Goal: Information Seeking & Learning: Compare options

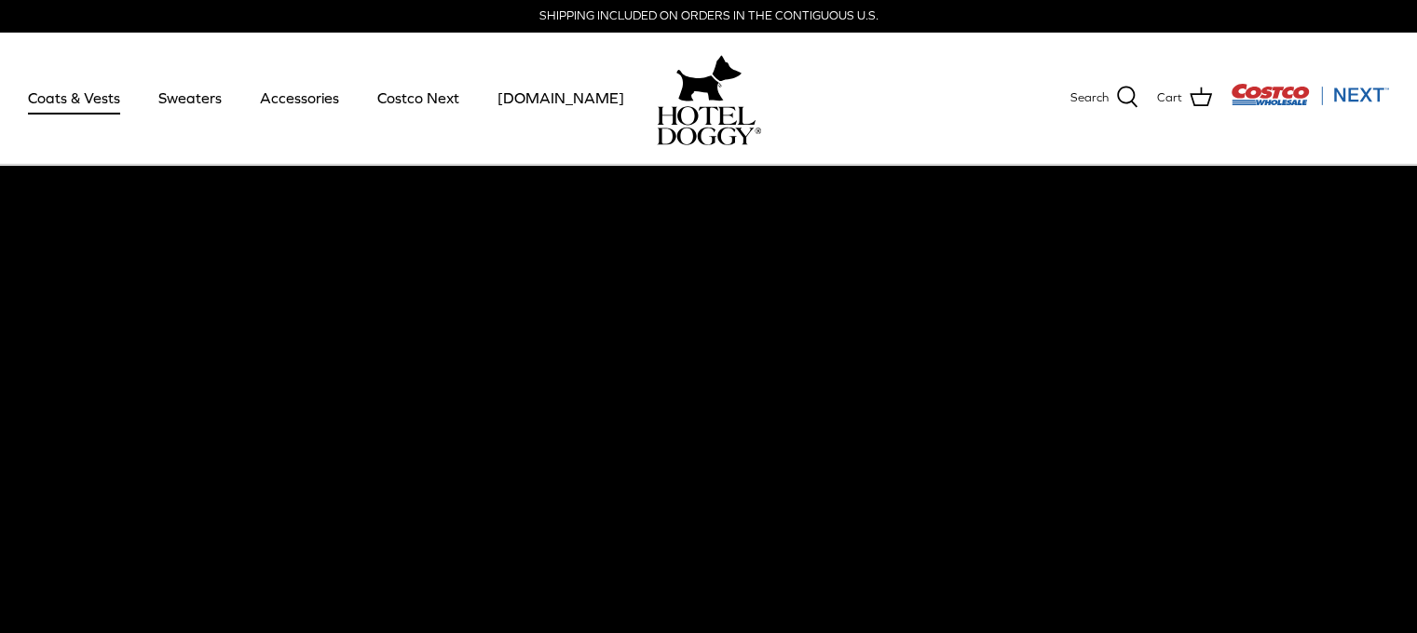
click at [80, 105] on link "Coats & Vests" at bounding box center [74, 97] width 126 height 63
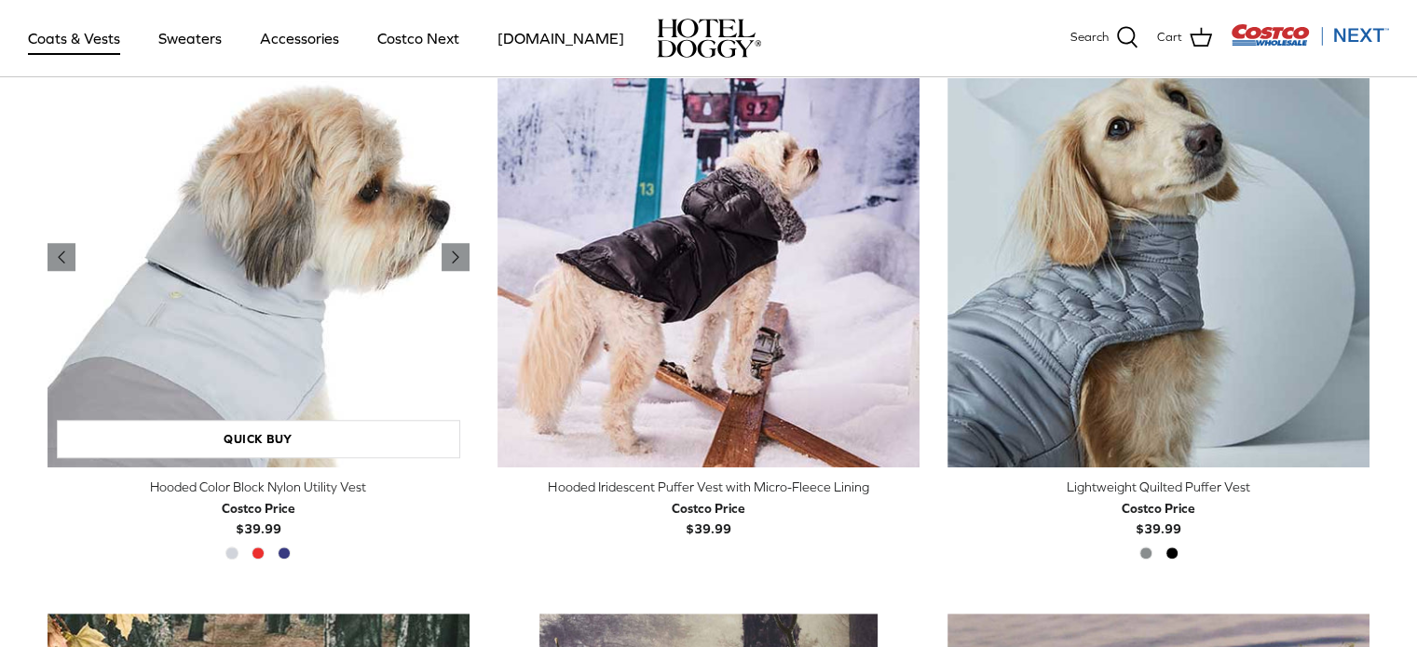
scroll to position [1676, 0]
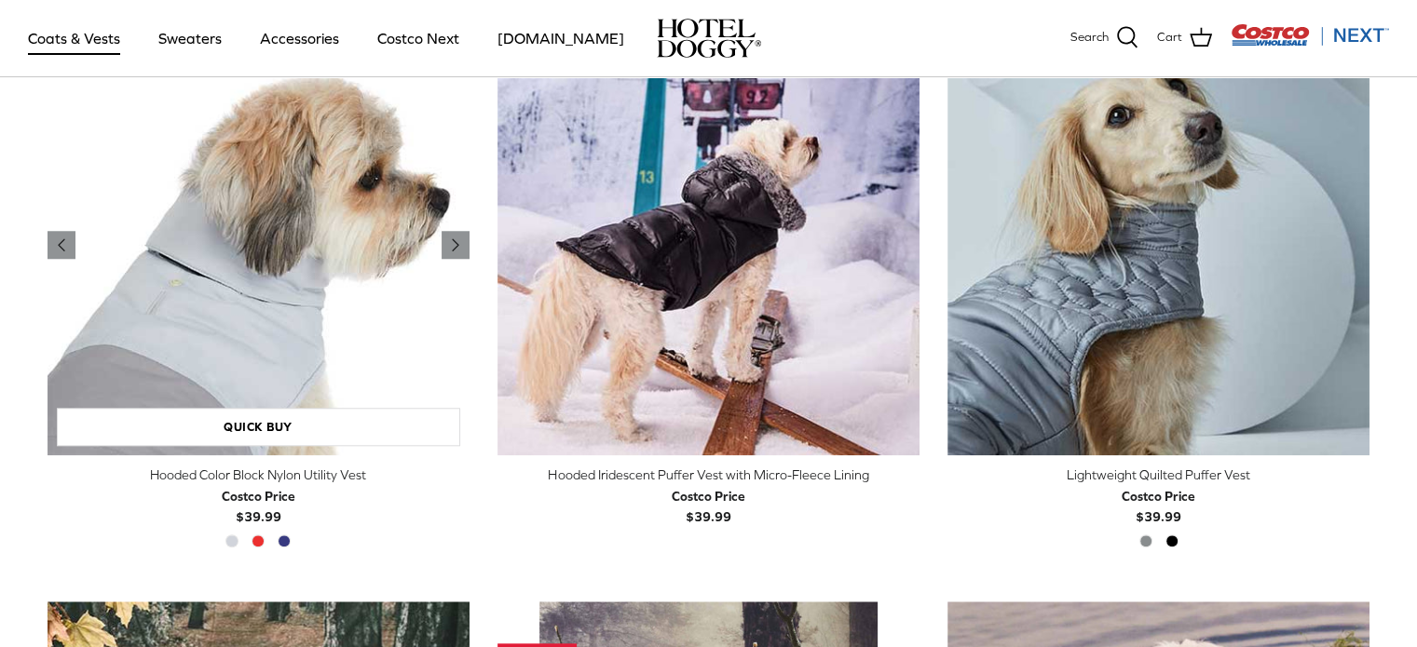
click at [313, 278] on img "Hooded Color Block Nylon Utility Vest" at bounding box center [259, 245] width 422 height 422
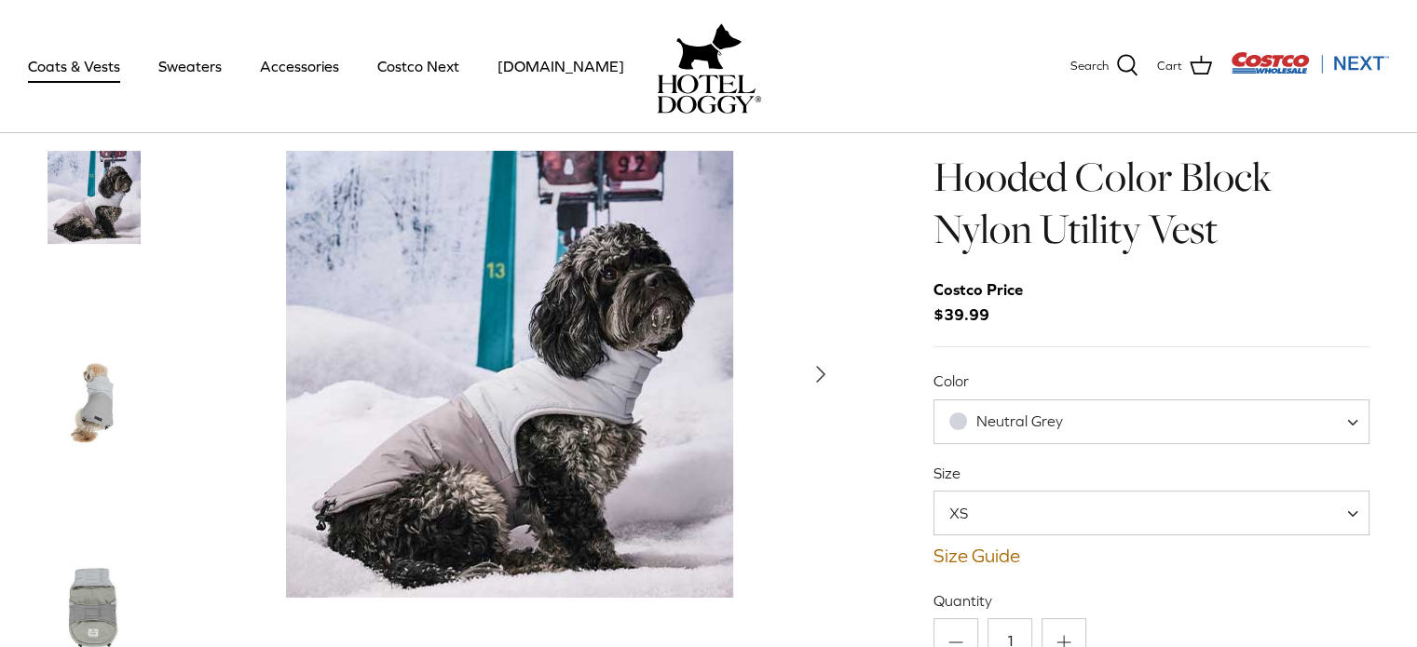
scroll to position [186, 0]
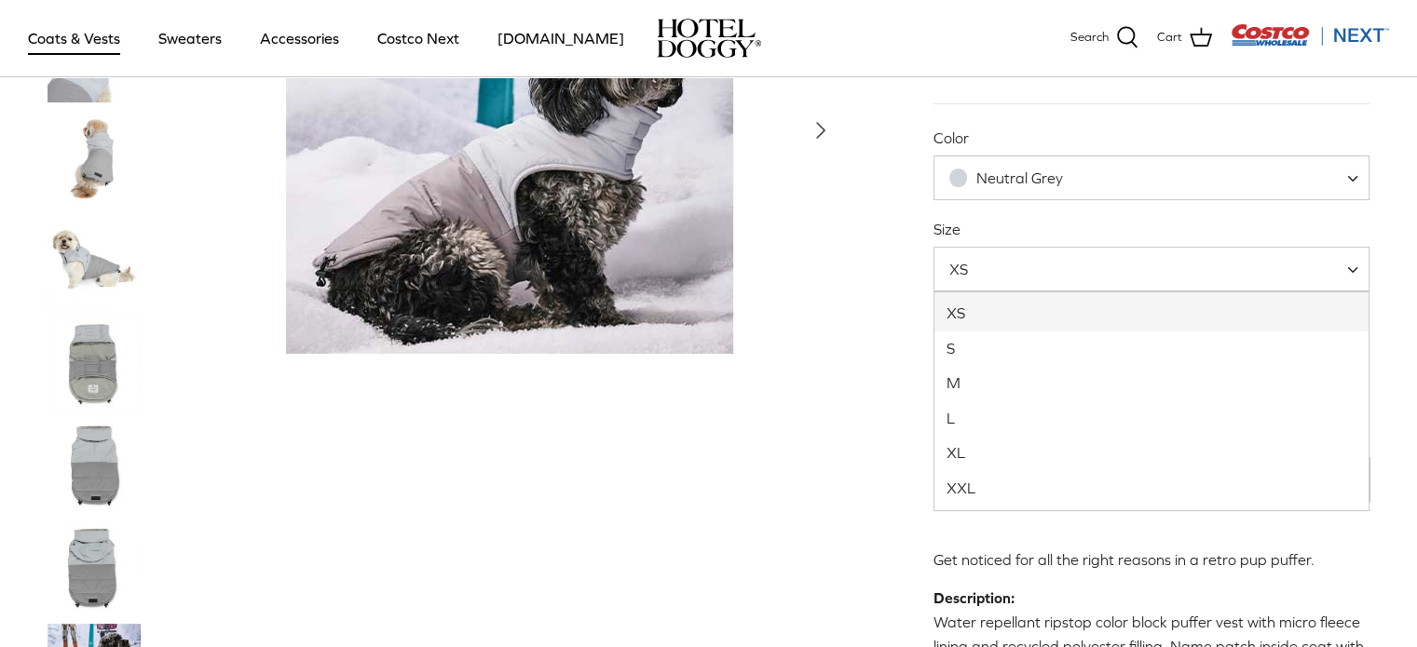
click at [1043, 272] on span "XS" at bounding box center [1151, 269] width 437 height 45
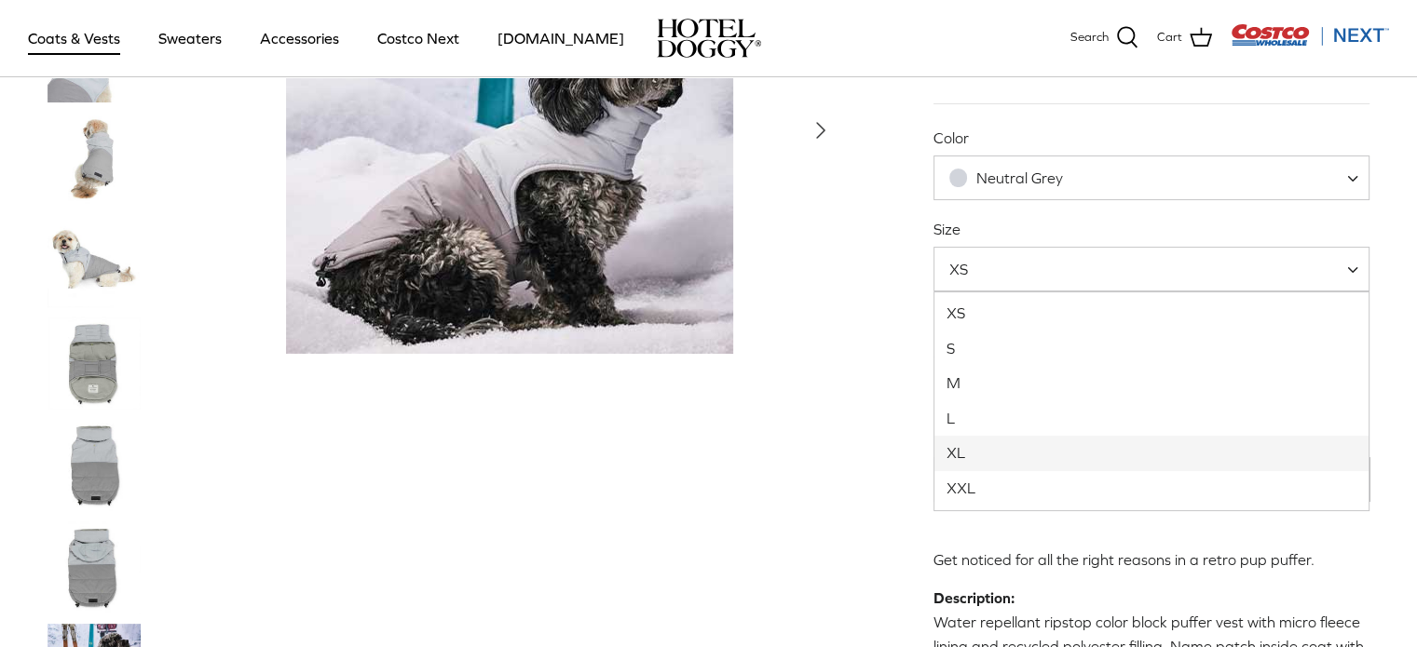
select select "XL"
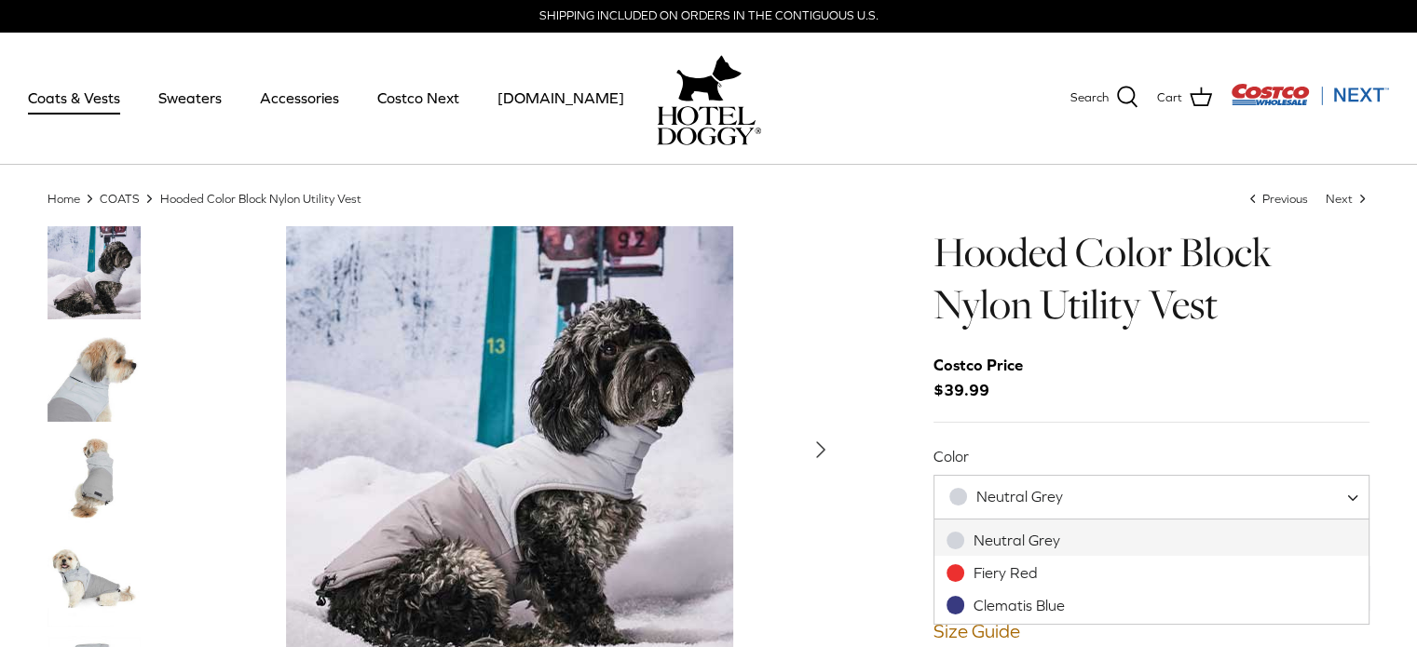
click at [1097, 498] on span "Neutral Grey" at bounding box center [1151, 497] width 437 height 45
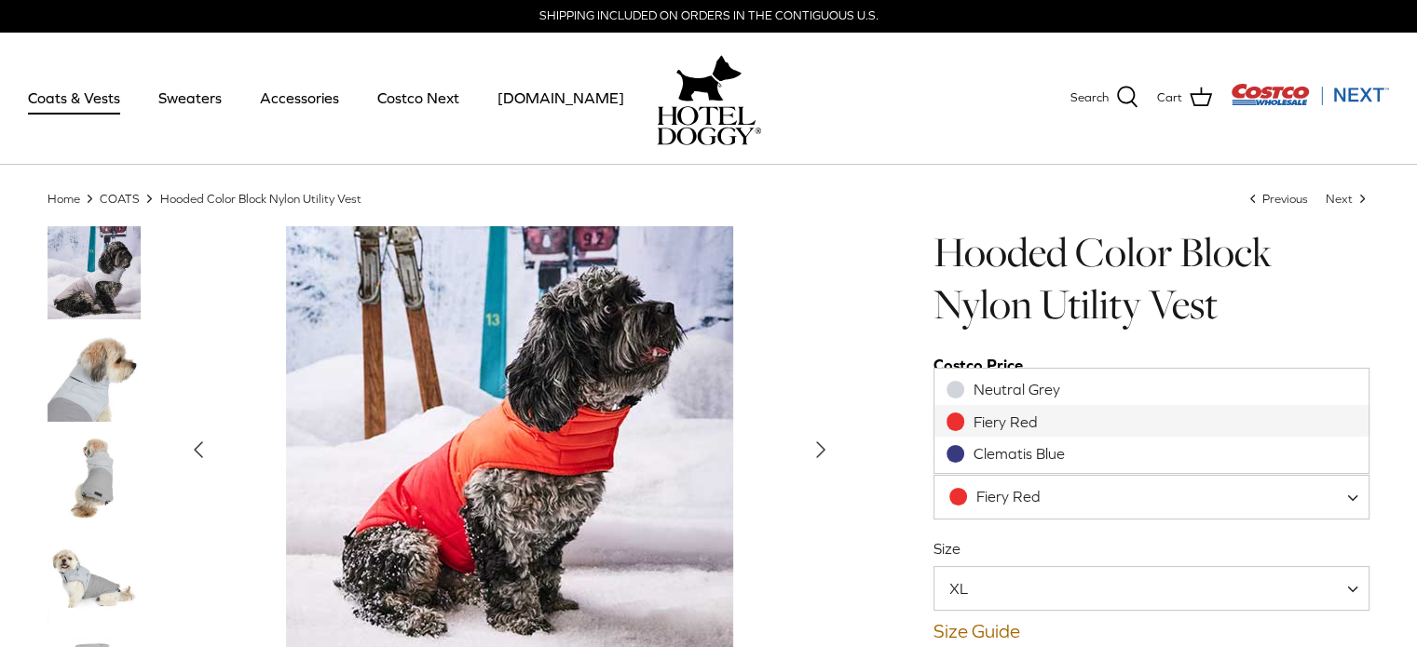
click at [1086, 487] on span "Fiery Red" at bounding box center [1151, 497] width 437 height 45
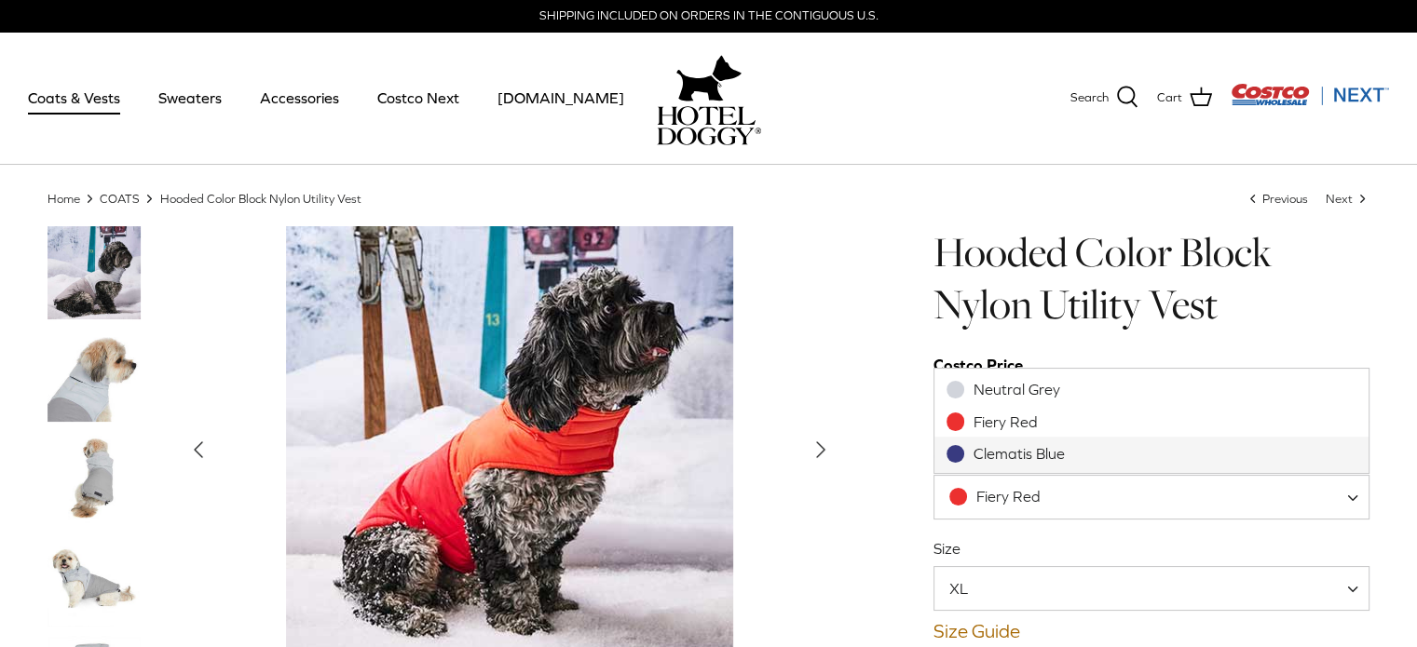
select select "Clematis Blue"
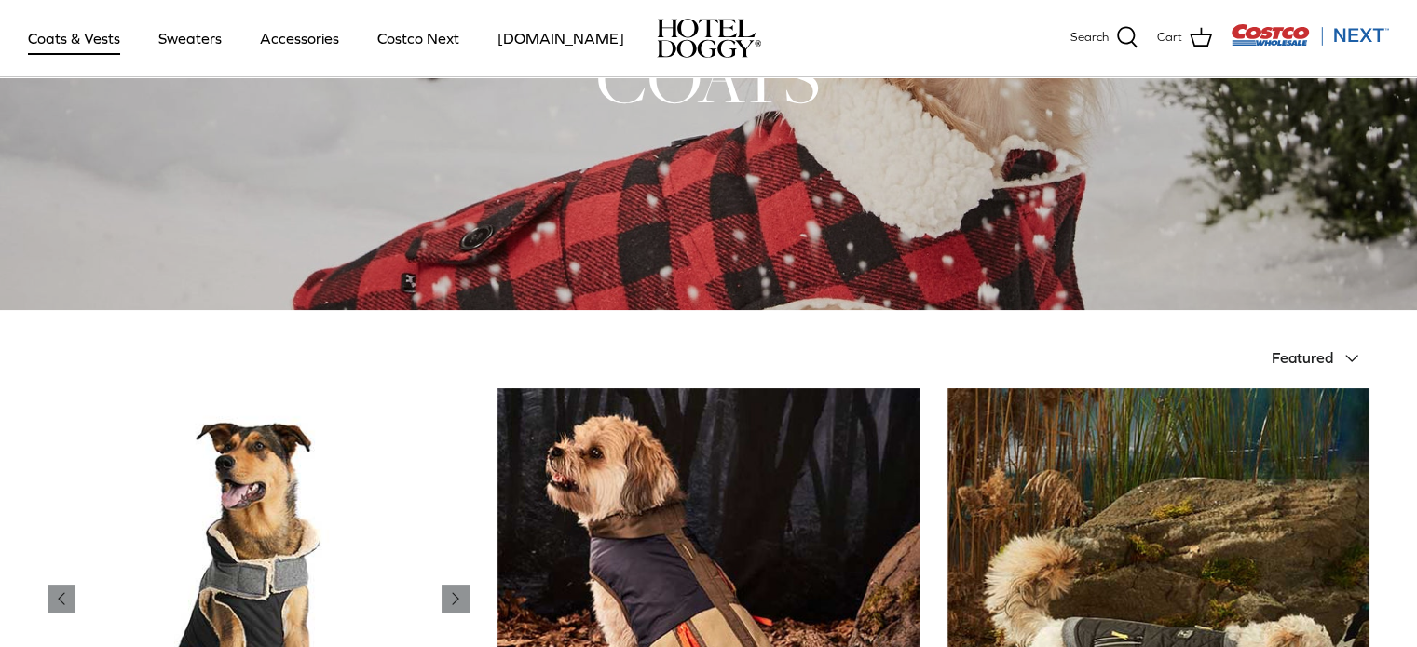
scroll to position [466, 0]
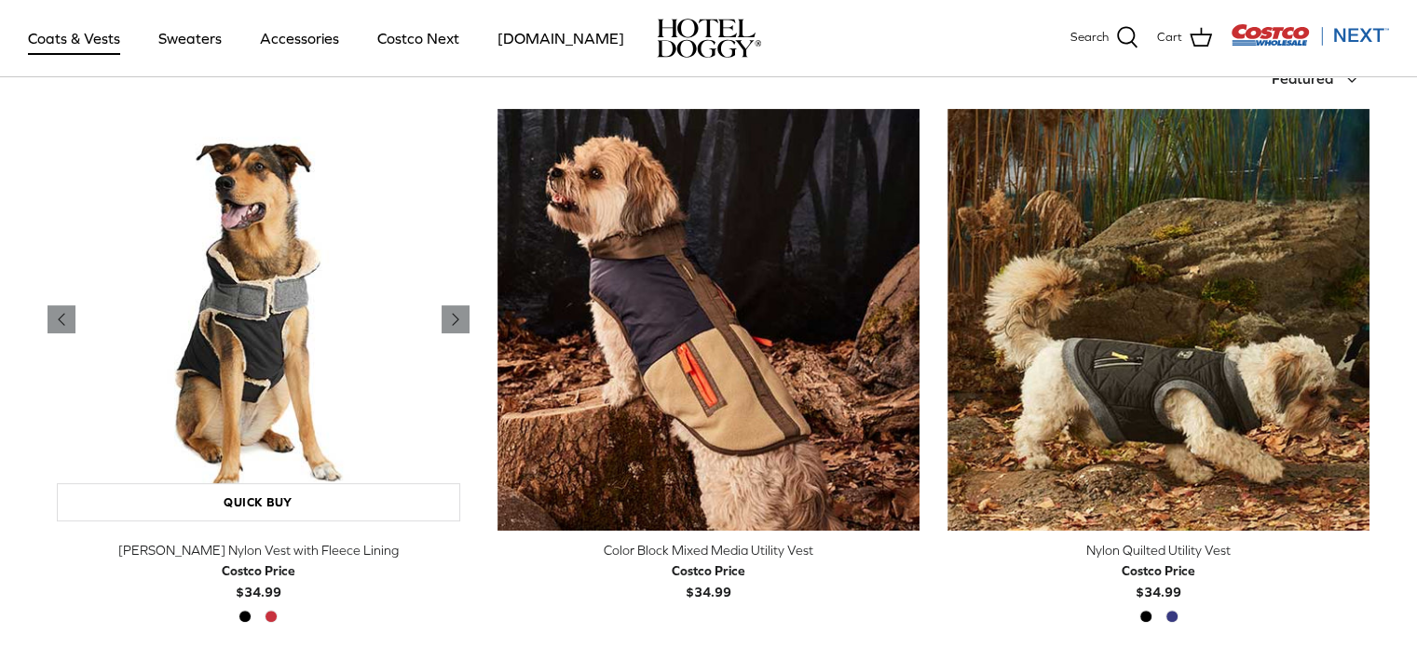
click at [311, 335] on img "Melton Nylon Vest with Fleece Lining" at bounding box center [259, 320] width 422 height 422
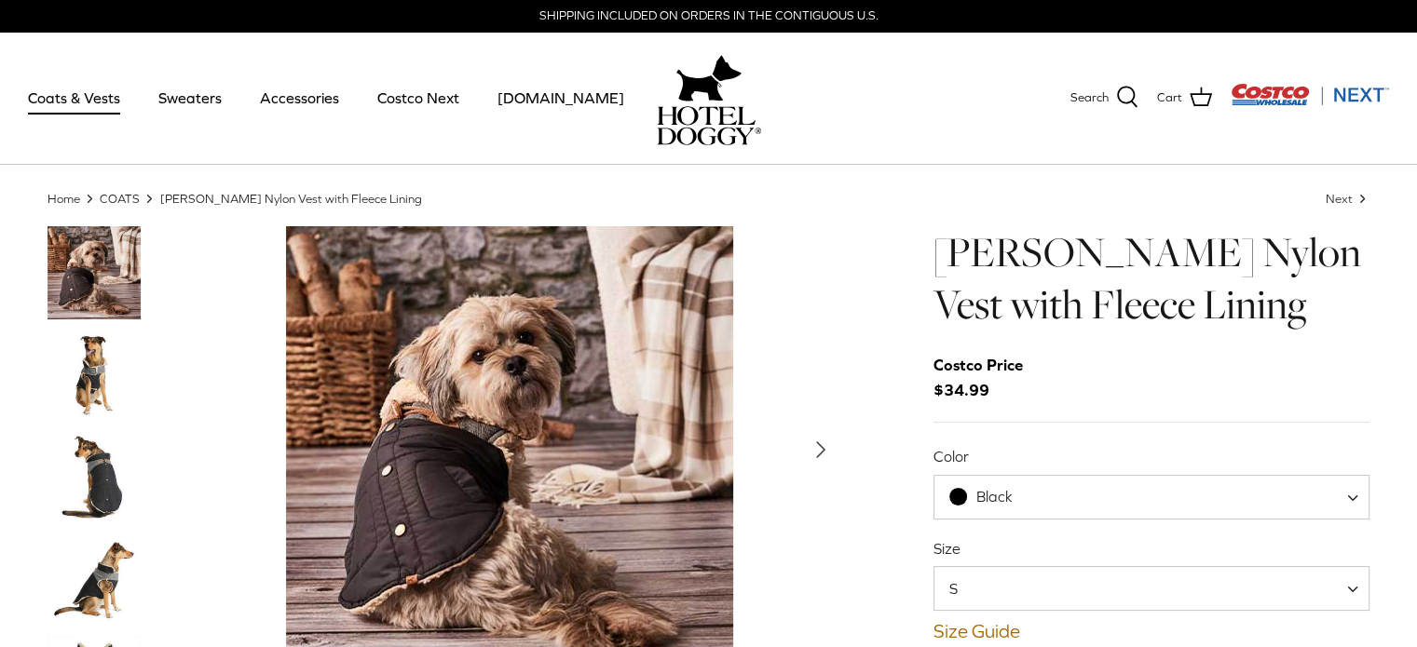
click at [89, 372] on img "Thumbnail Link" at bounding box center [94, 375] width 93 height 93
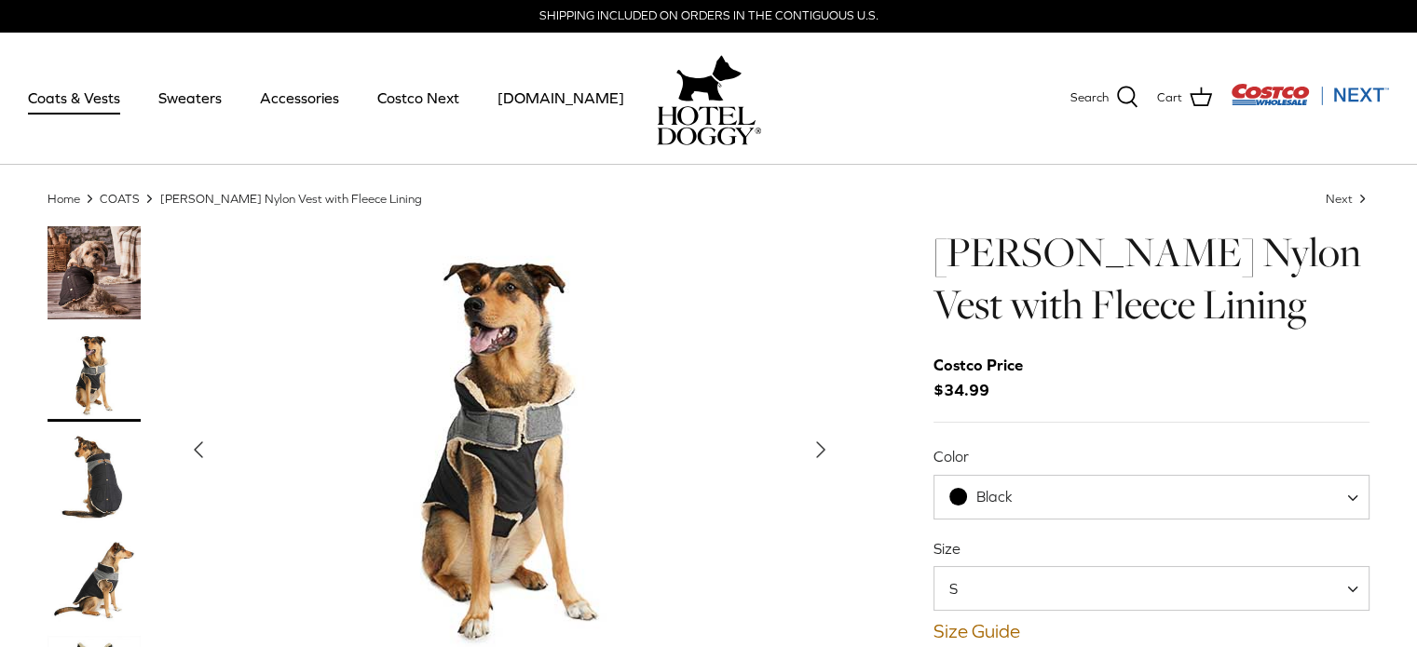
click at [94, 467] on img "Thumbnail Link" at bounding box center [94, 477] width 93 height 93
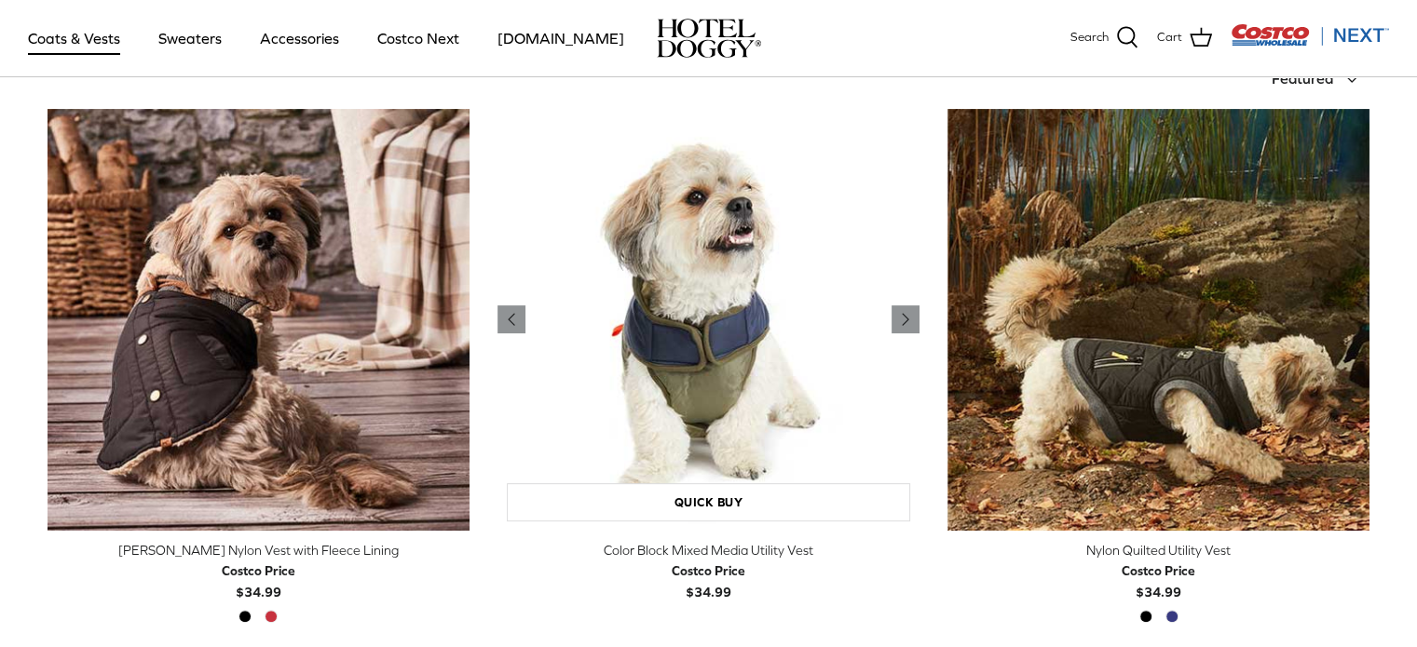
click at [728, 335] on img "Color Block Mixed Media Utility Vest" at bounding box center [708, 320] width 422 height 422
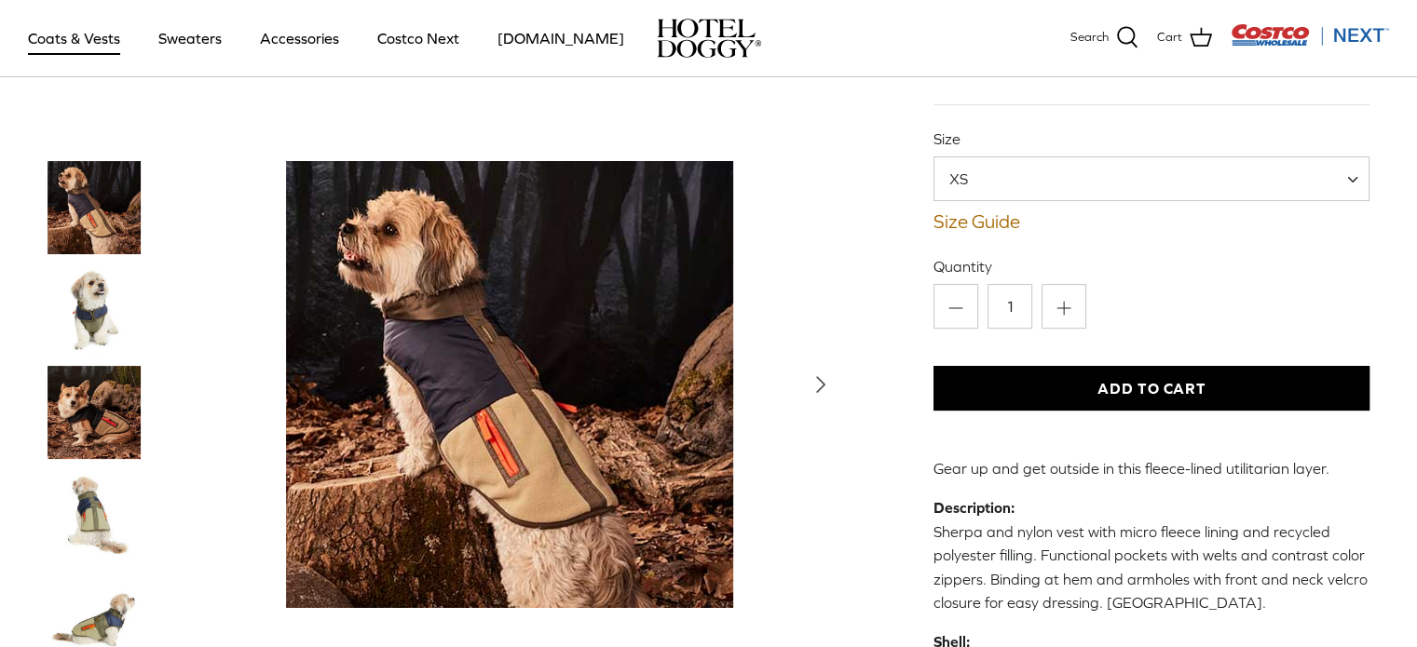
scroll to position [186, 0]
click at [127, 414] on img "Thumbnail Link" at bounding box center [94, 412] width 93 height 93
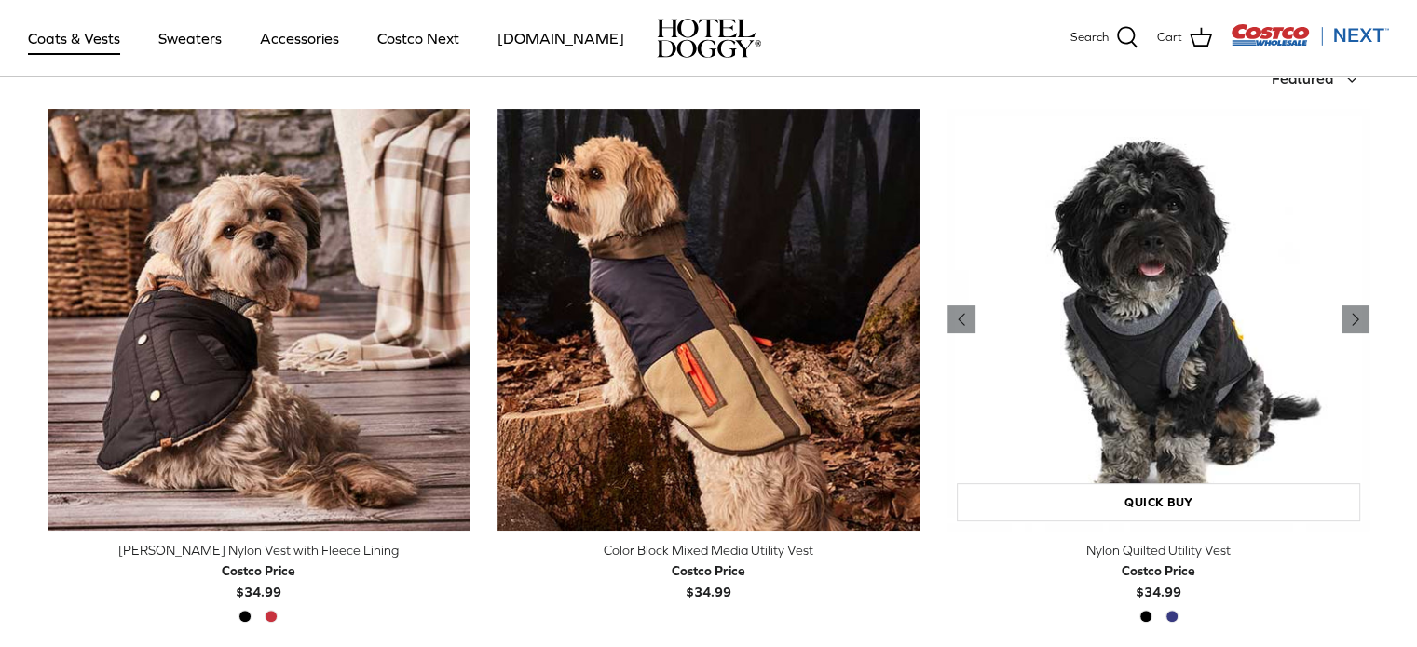
click at [1188, 342] on img "Nylon Quilted Utility Vest" at bounding box center [1158, 320] width 422 height 422
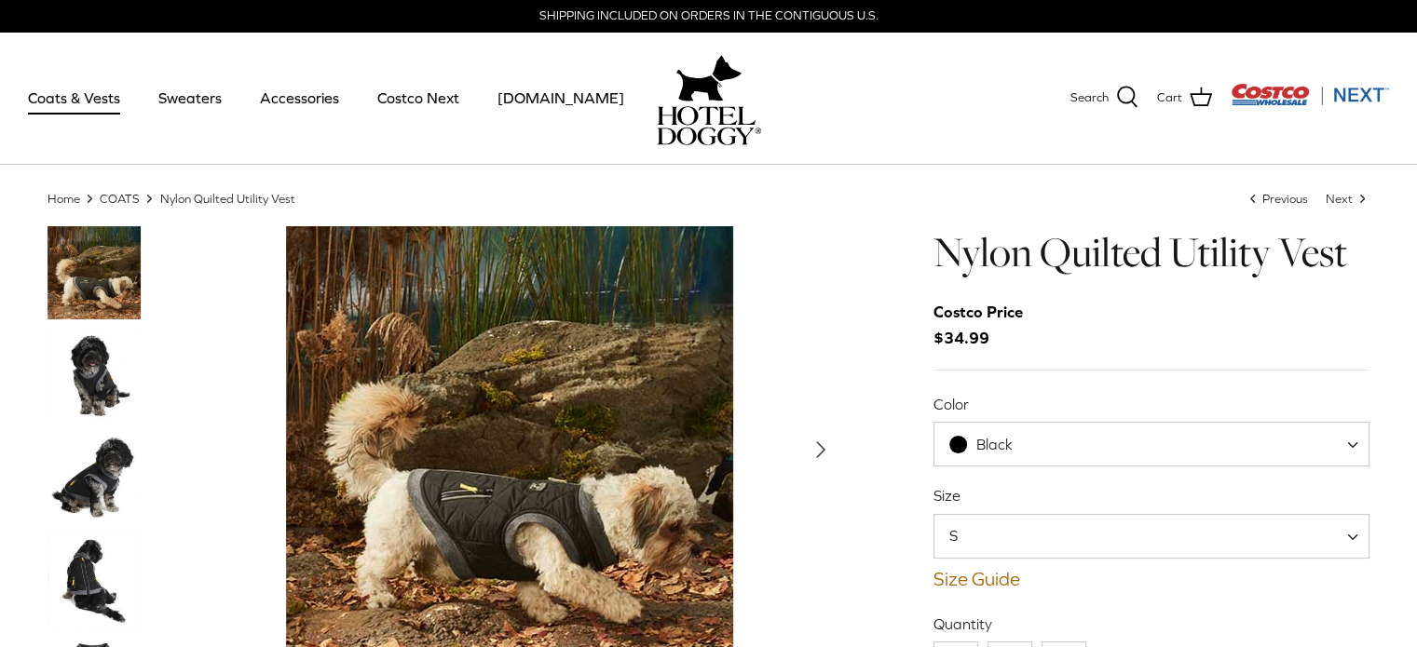
click at [89, 396] on img "Thumbnail Link" at bounding box center [94, 375] width 93 height 93
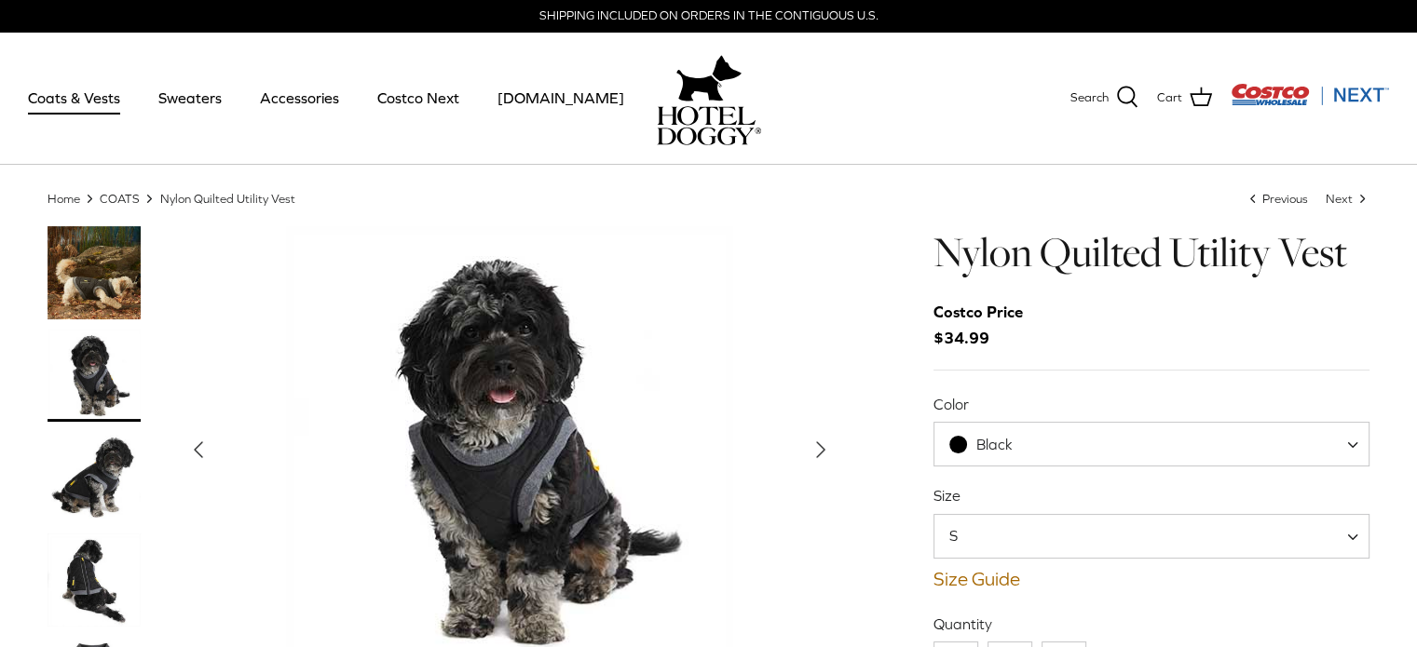
click at [89, 482] on img "Thumbnail Link" at bounding box center [94, 477] width 93 height 93
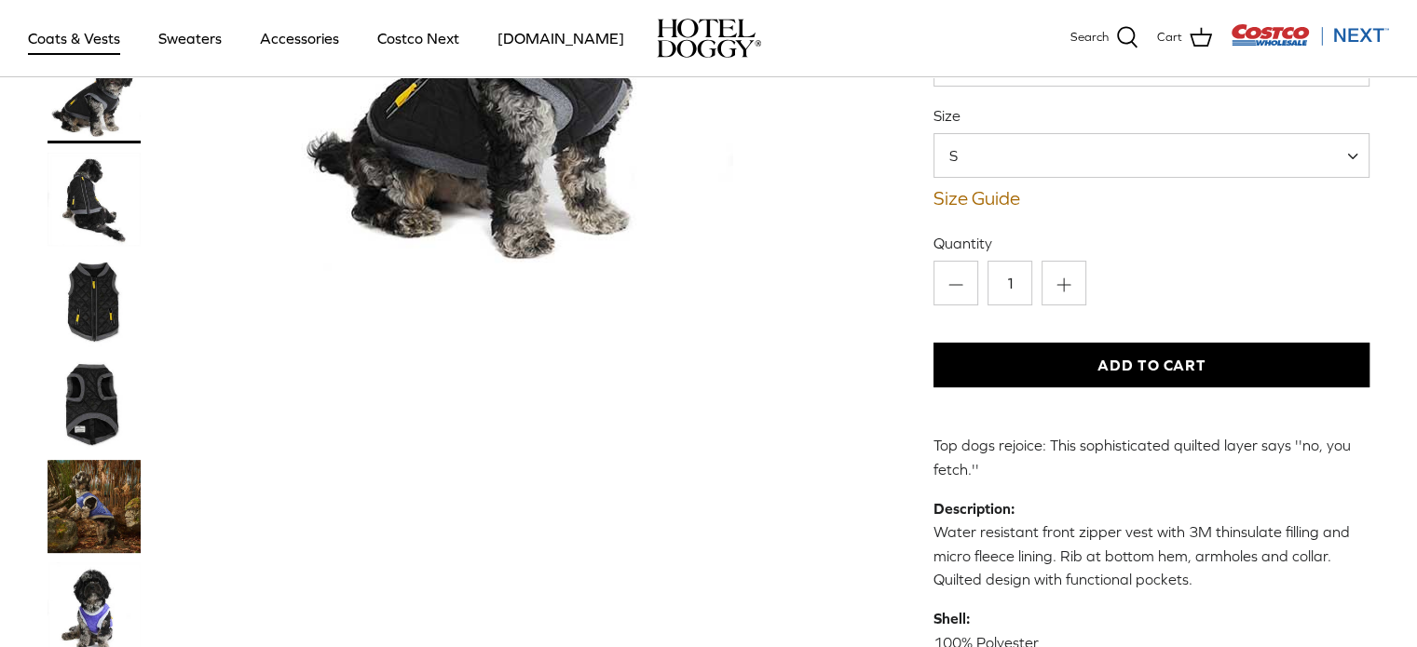
scroll to position [279, 0]
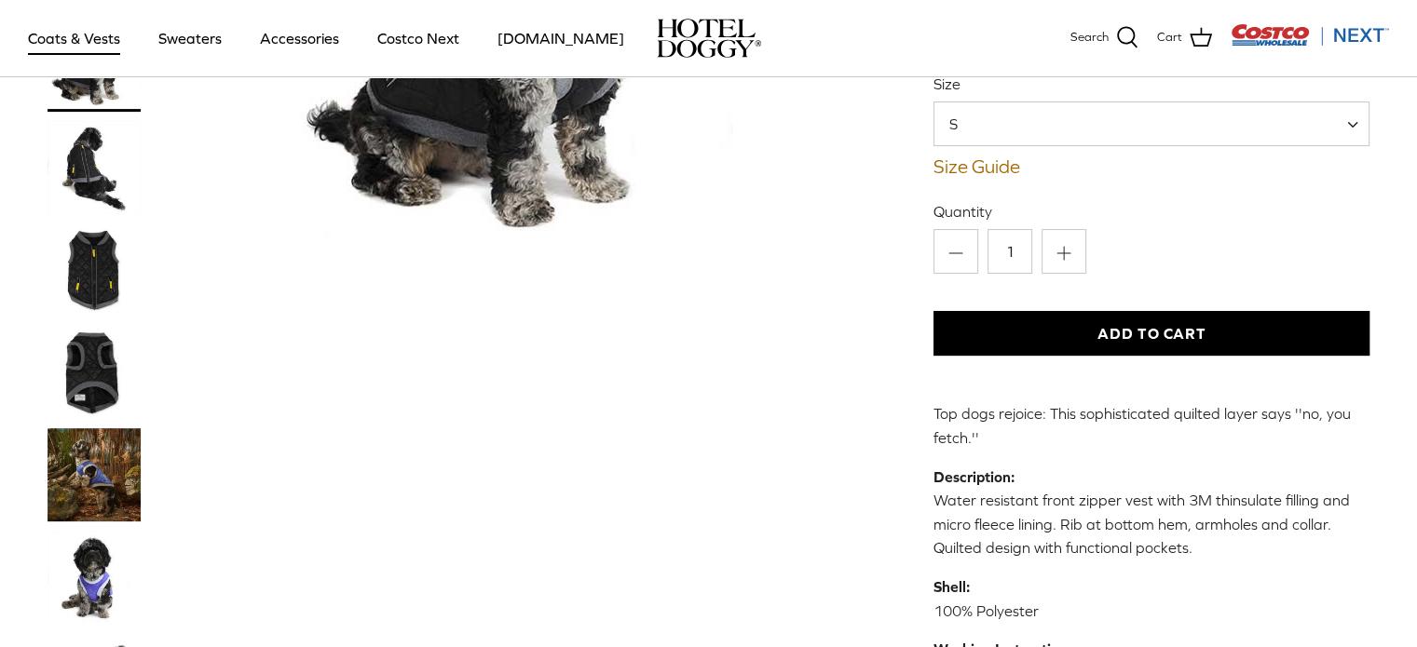
click at [111, 282] on img "Thumbnail Link" at bounding box center [94, 270] width 93 height 93
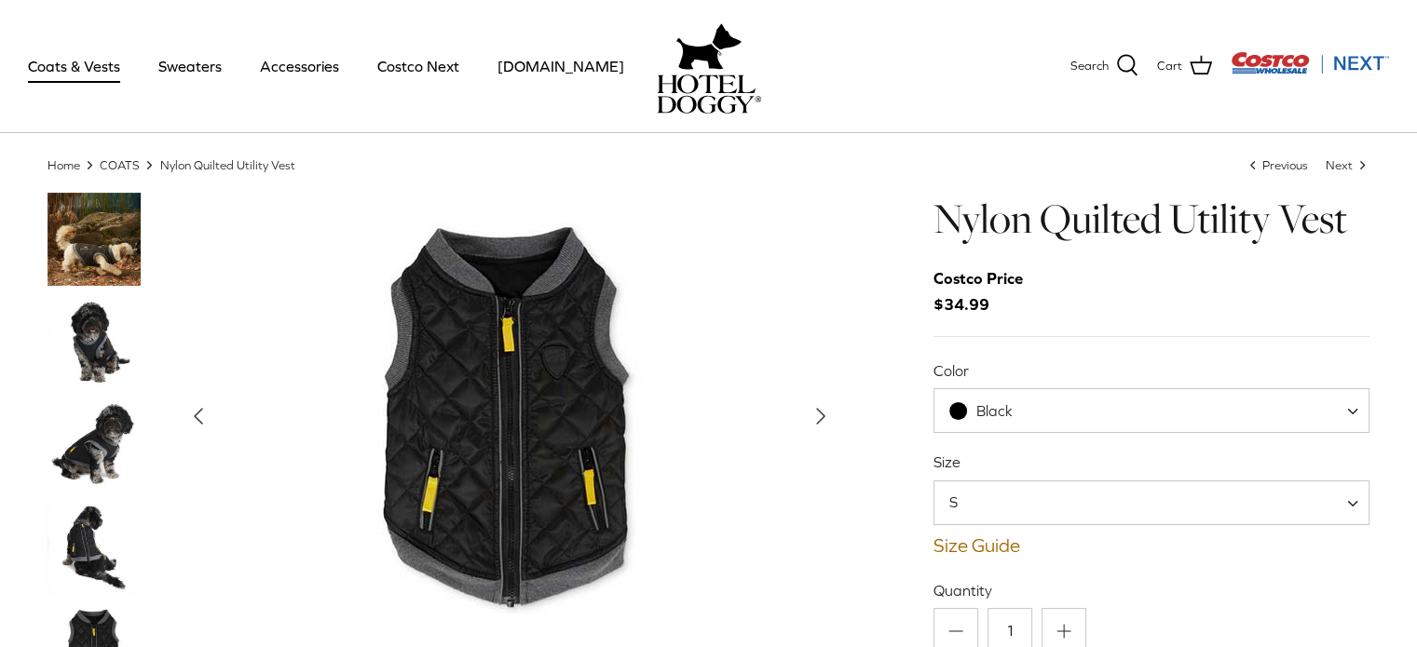
scroll to position [0, 0]
